Goal: Navigation & Orientation: Find specific page/section

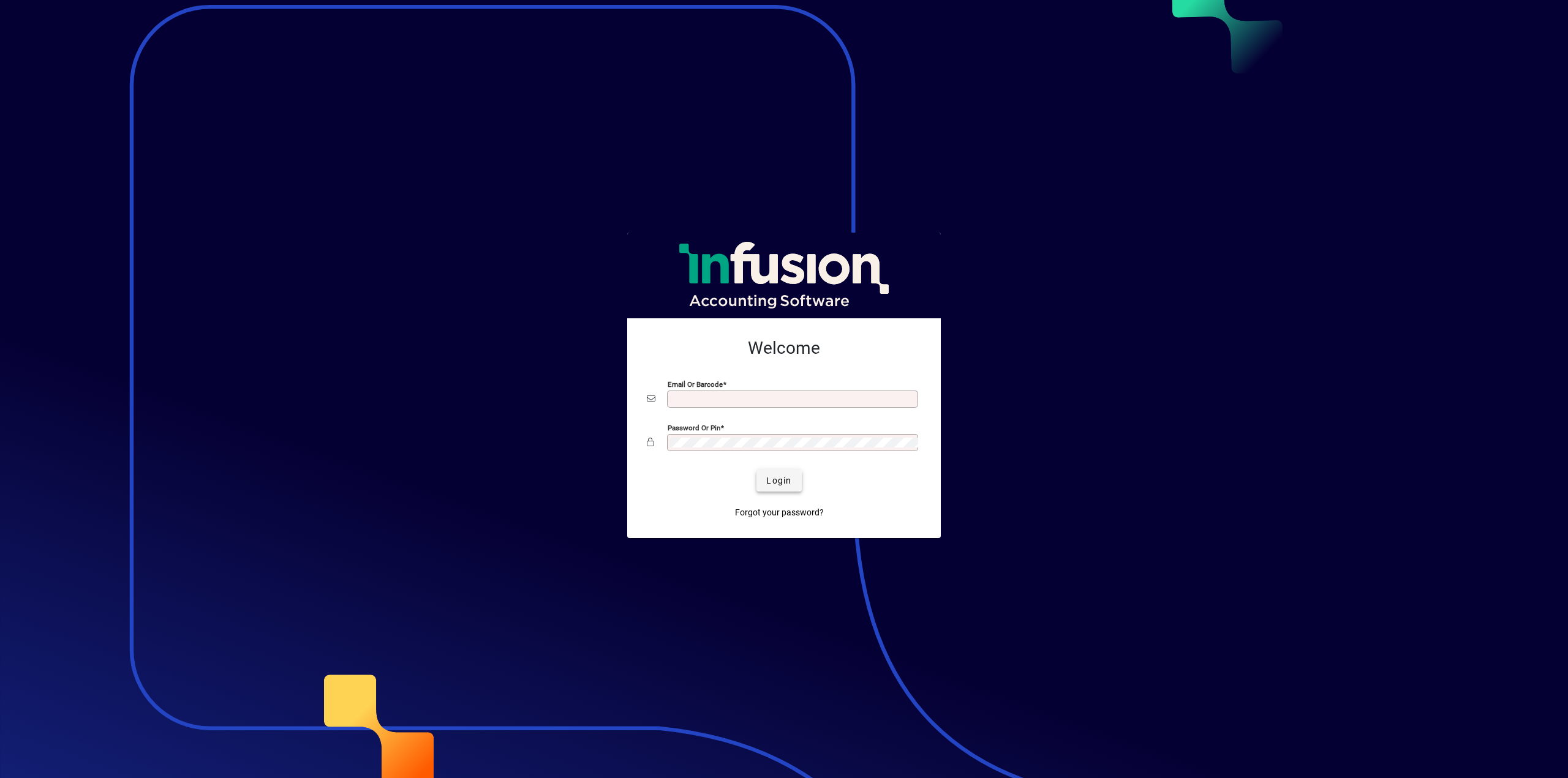
type input "**********"
click at [780, 478] on span "Login" at bounding box center [778, 481] width 25 height 13
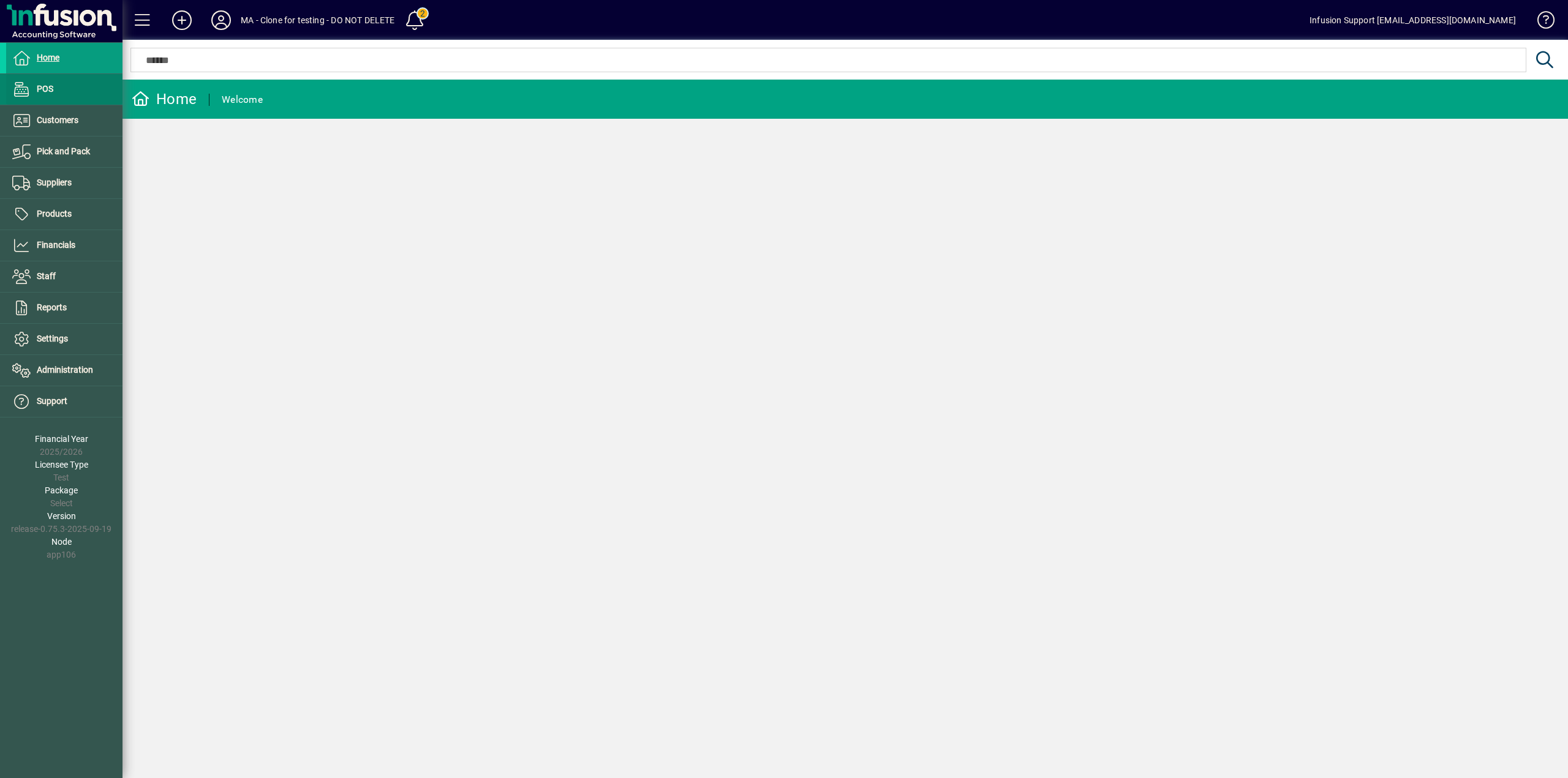
click at [53, 95] on span at bounding box center [64, 89] width 116 height 29
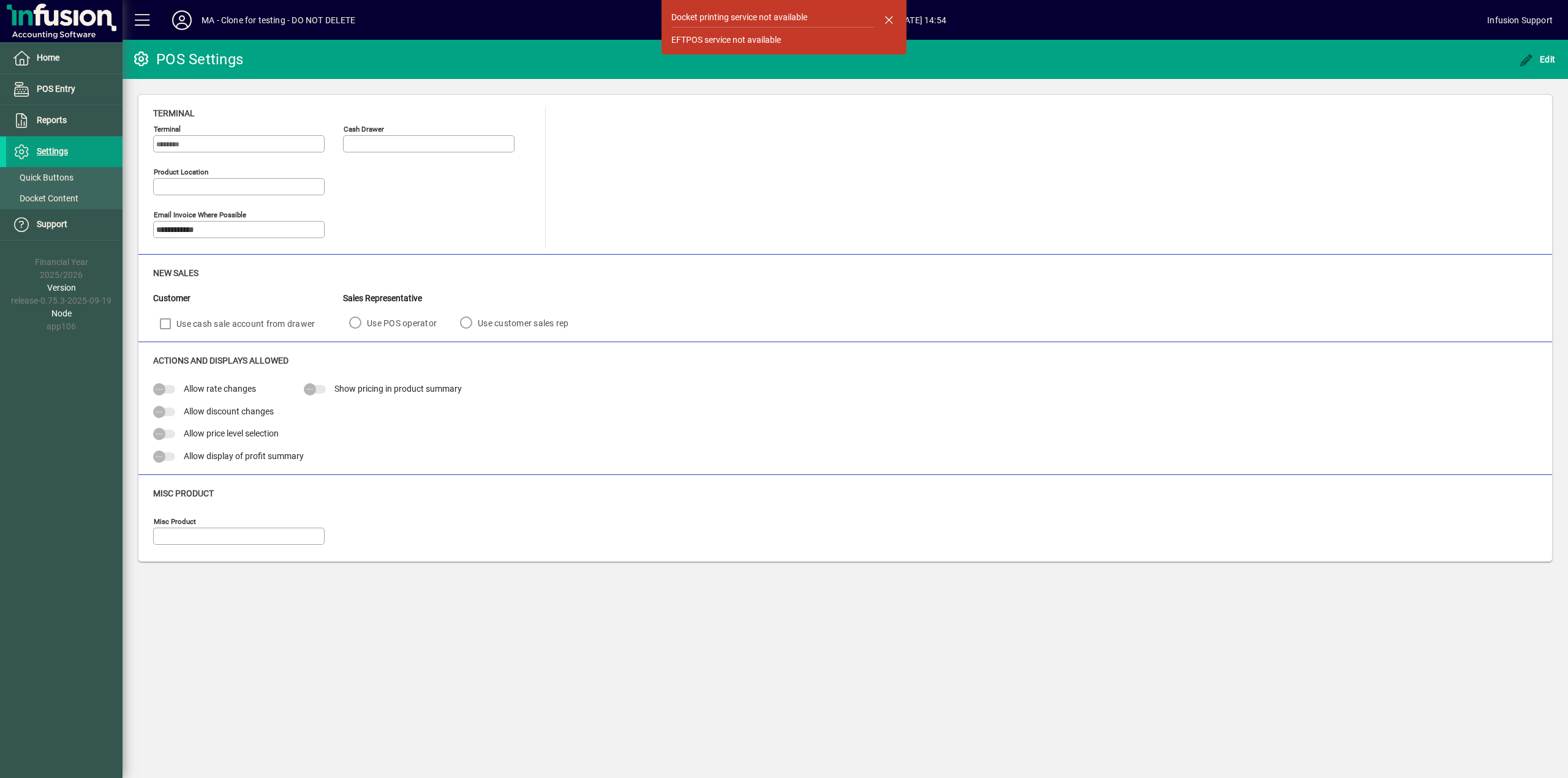
click at [178, 27] on icon at bounding box center [182, 20] width 25 height 20
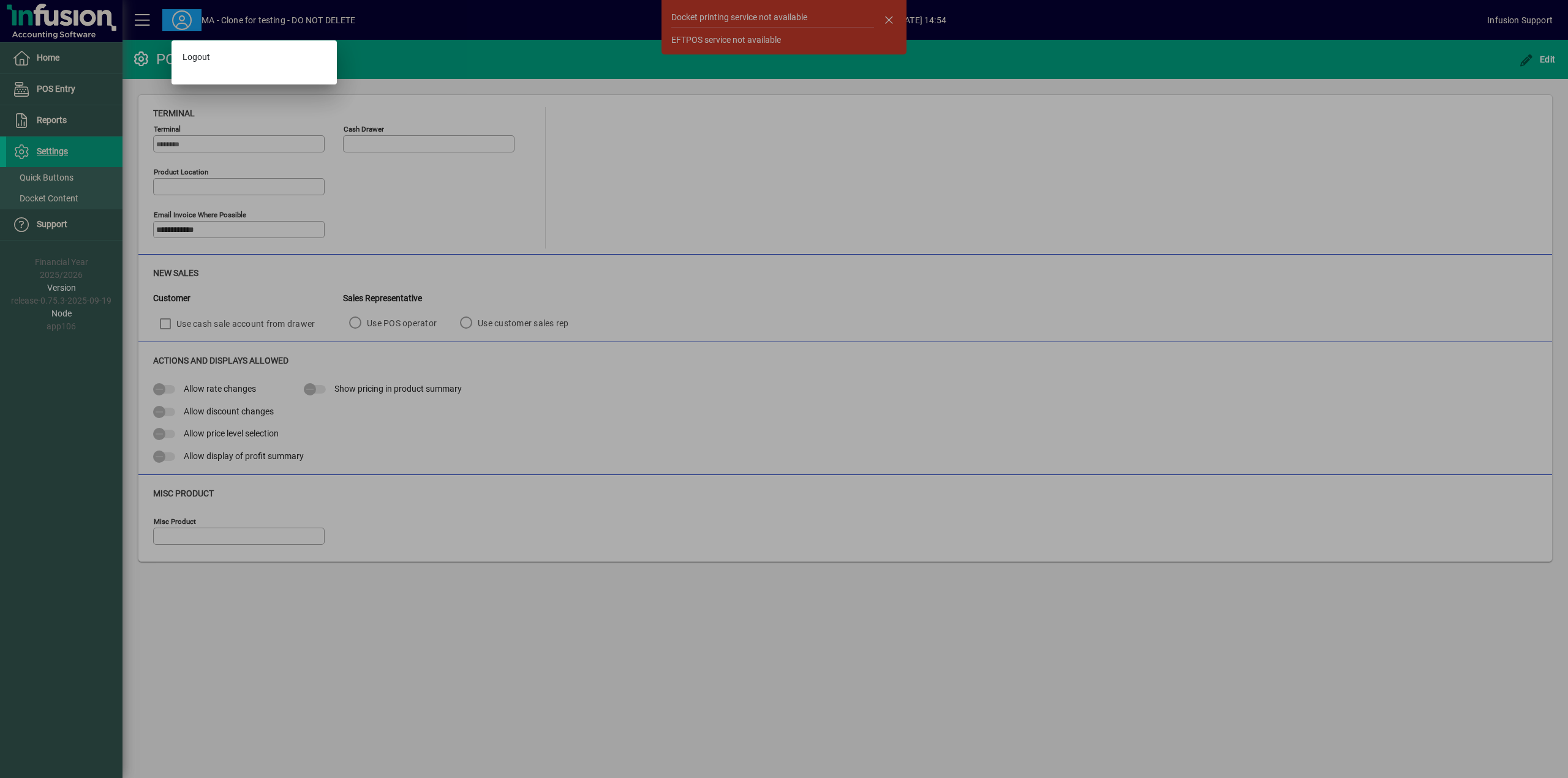
click at [44, 55] on div at bounding box center [784, 389] width 1568 height 778
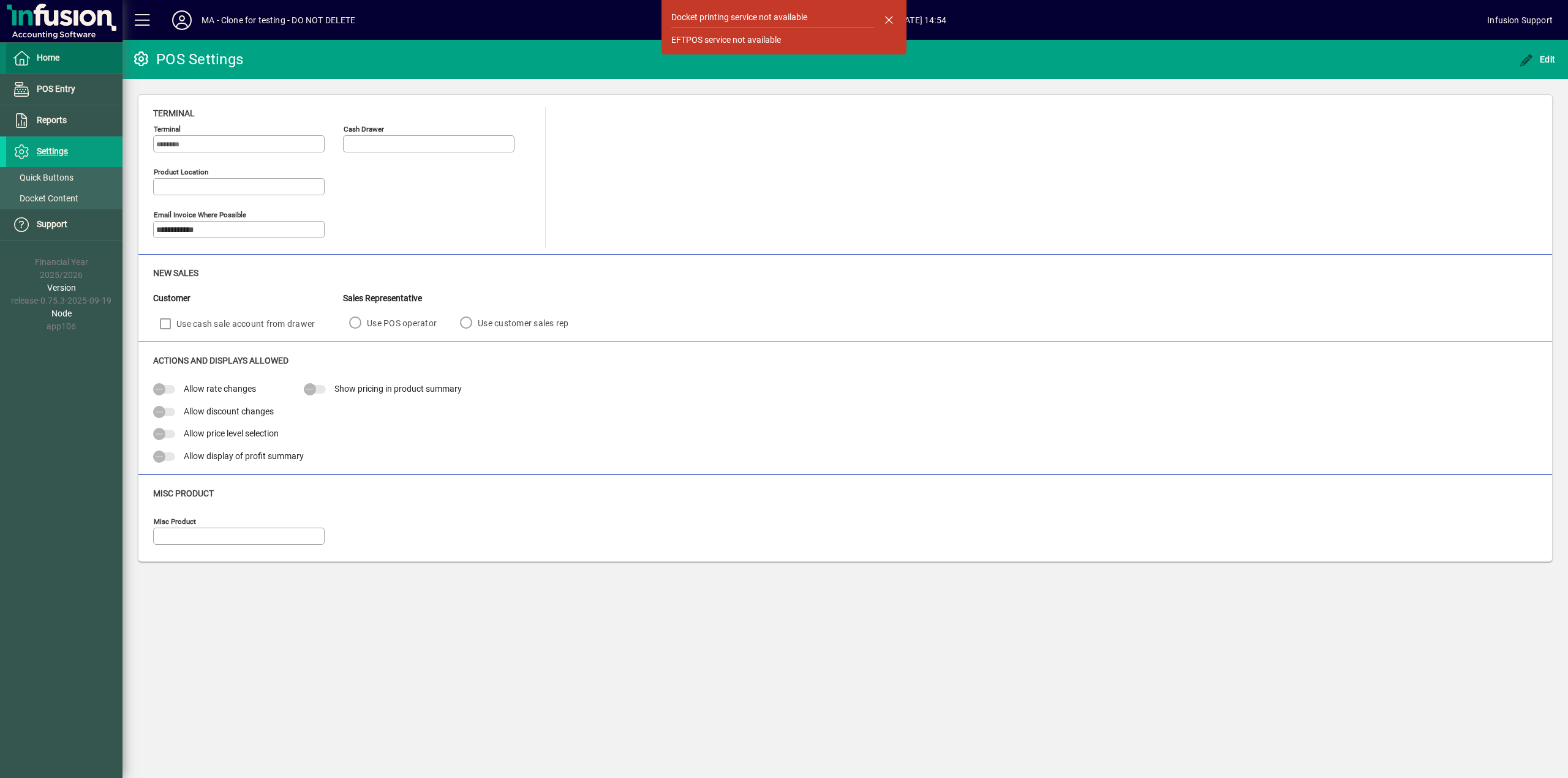
click at [44, 57] on span "Home" at bounding box center [48, 57] width 23 height 10
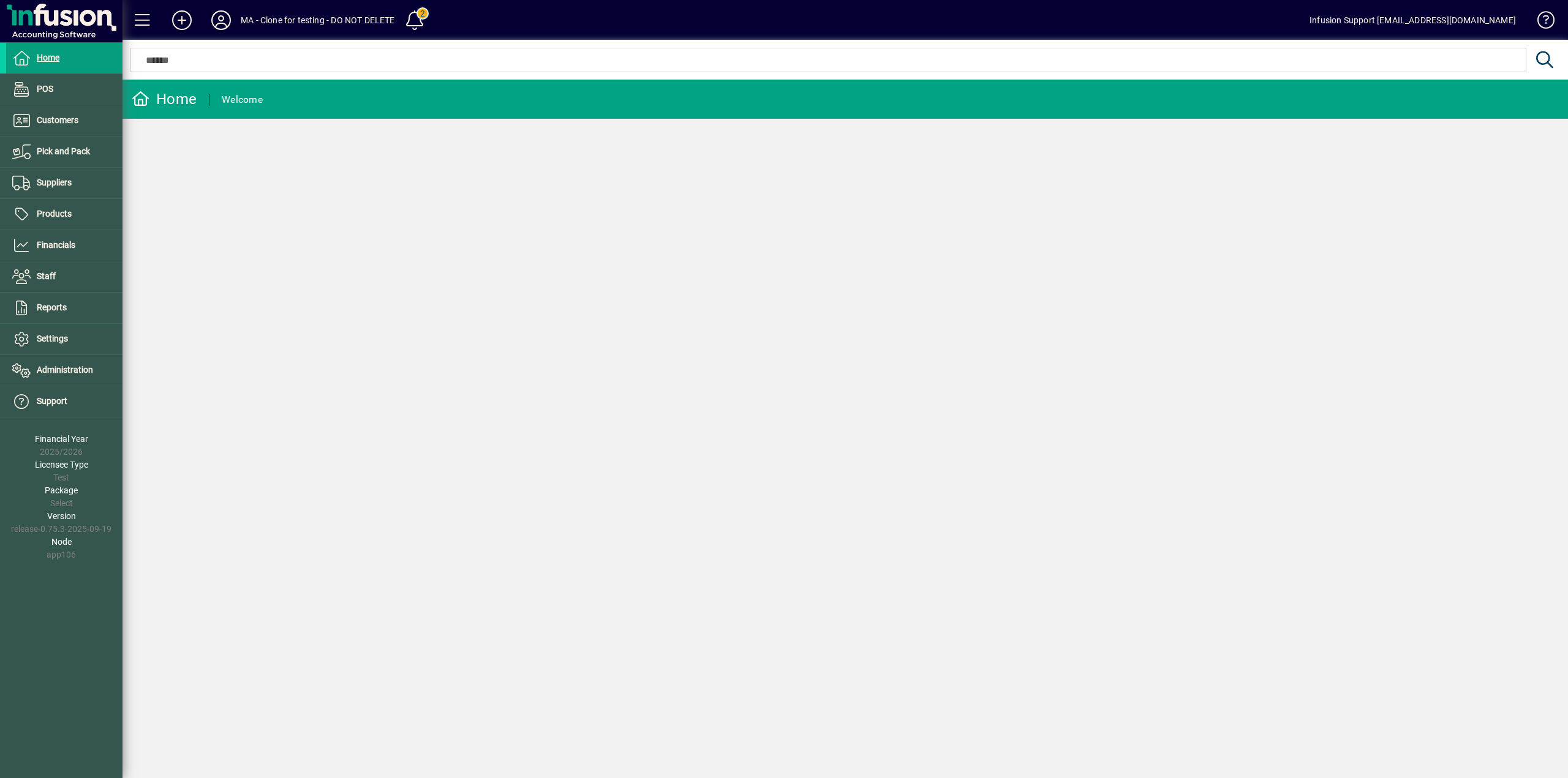
click at [208, 21] on span at bounding box center [221, 20] width 39 height 29
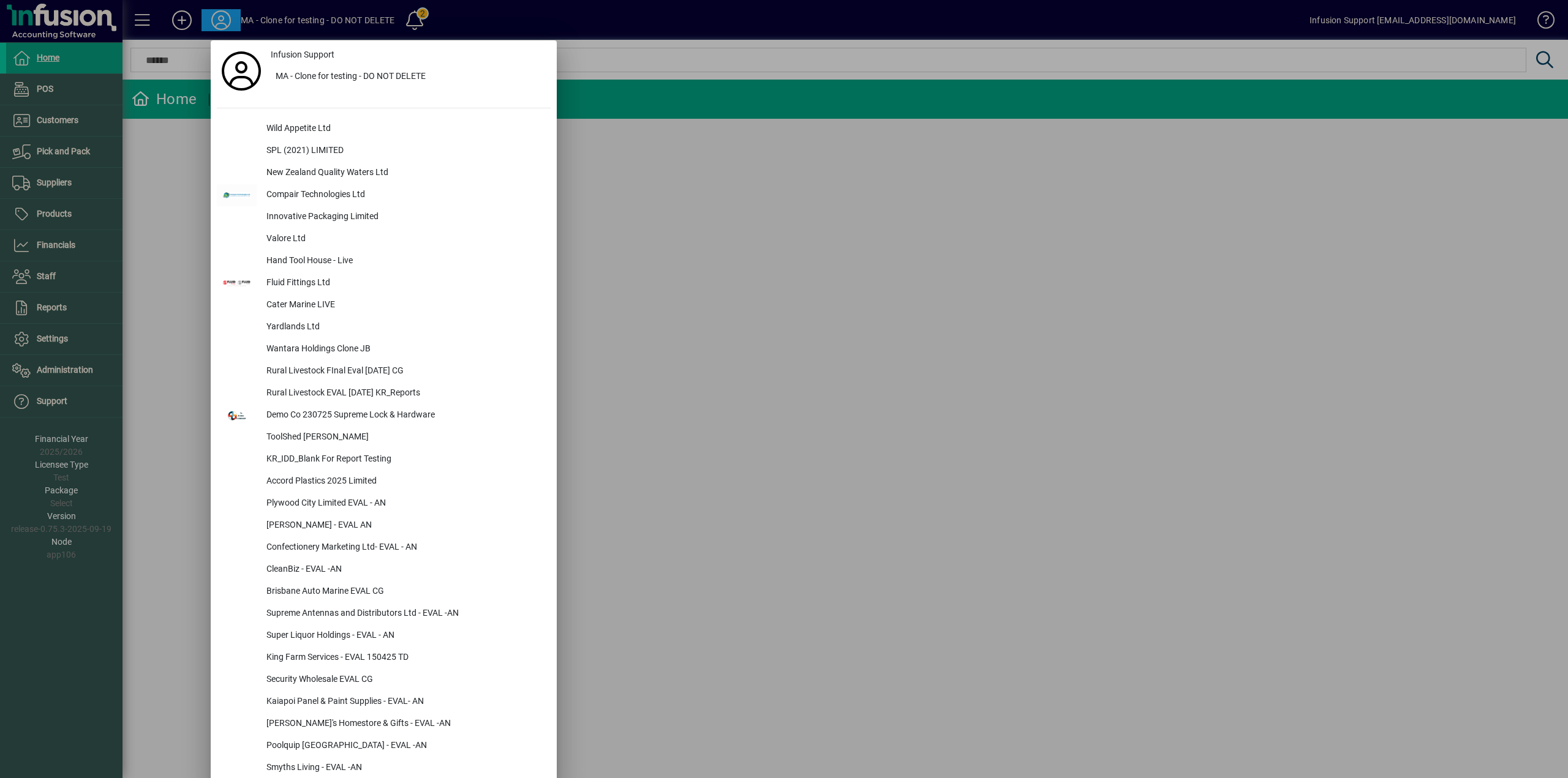
scroll to position [642, 0]
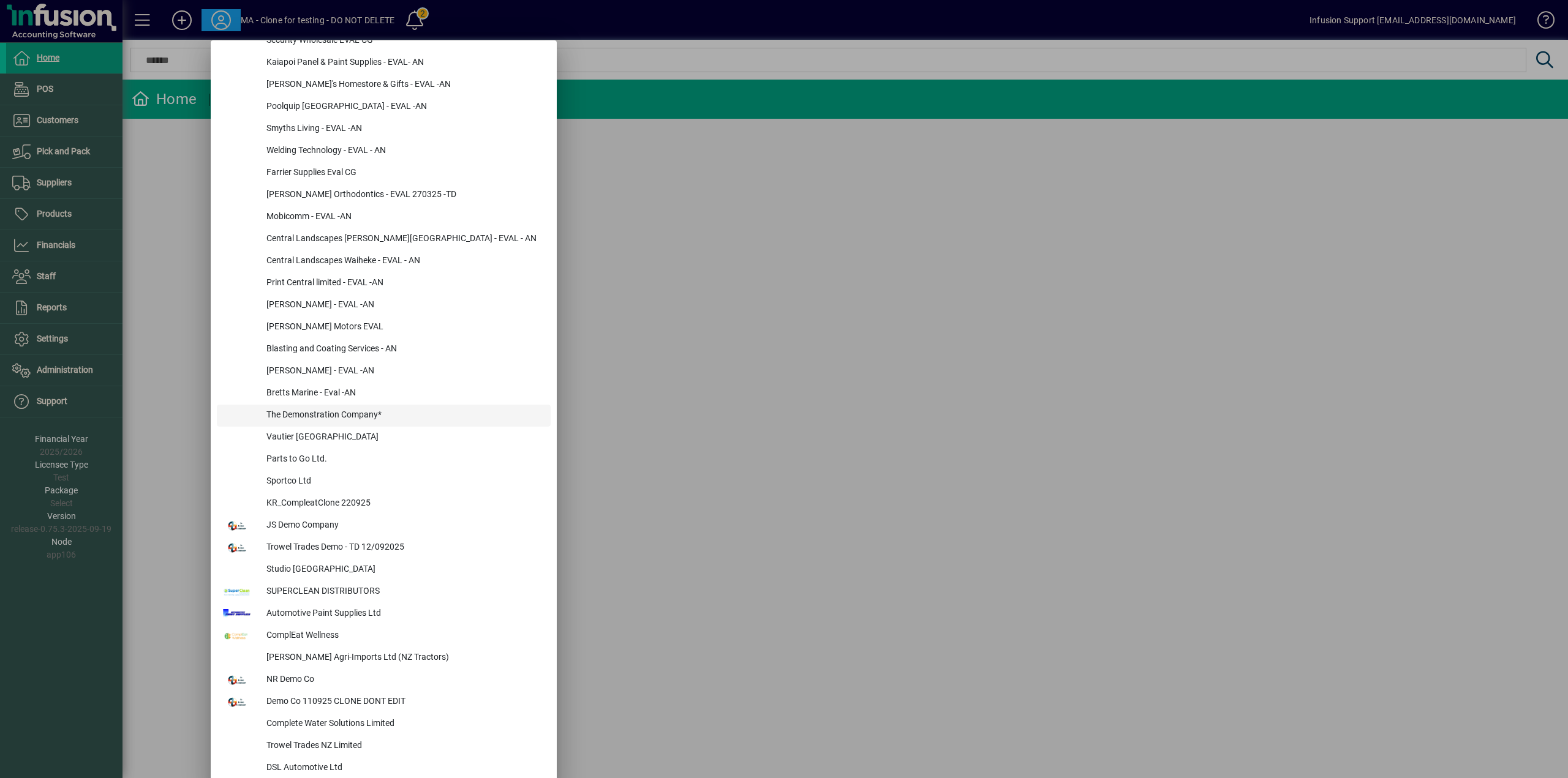
click at [325, 420] on div "The Demonstration Company*" at bounding box center [403, 416] width 294 height 22
